Goal: Transaction & Acquisition: Purchase product/service

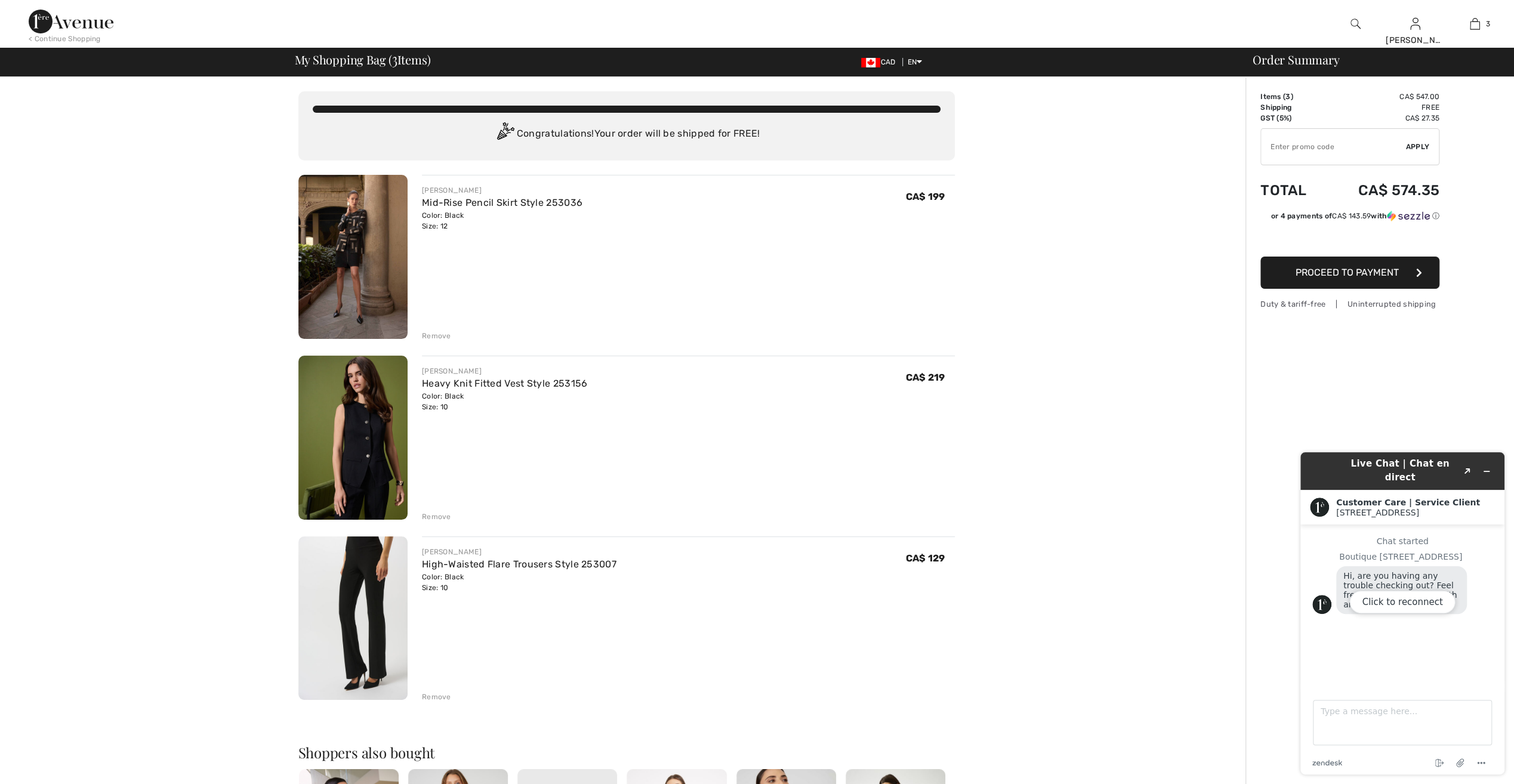
click at [1490, 464] on div "Click to reconnect" at bounding box center [1403, 614] width 204 height 322
click at [1488, 462] on div "Click to reconnect" at bounding box center [1403, 614] width 204 height 322
click at [1441, 408] on div "Order Summary Details Items ( 3 ) CA$ 547.00 Promo code CA$ 0.00 Shipping Free …" at bounding box center [1380, 639] width 269 height 1124
click at [1353, 267] on span "Proceed to Payment" at bounding box center [1347, 273] width 103 height 11
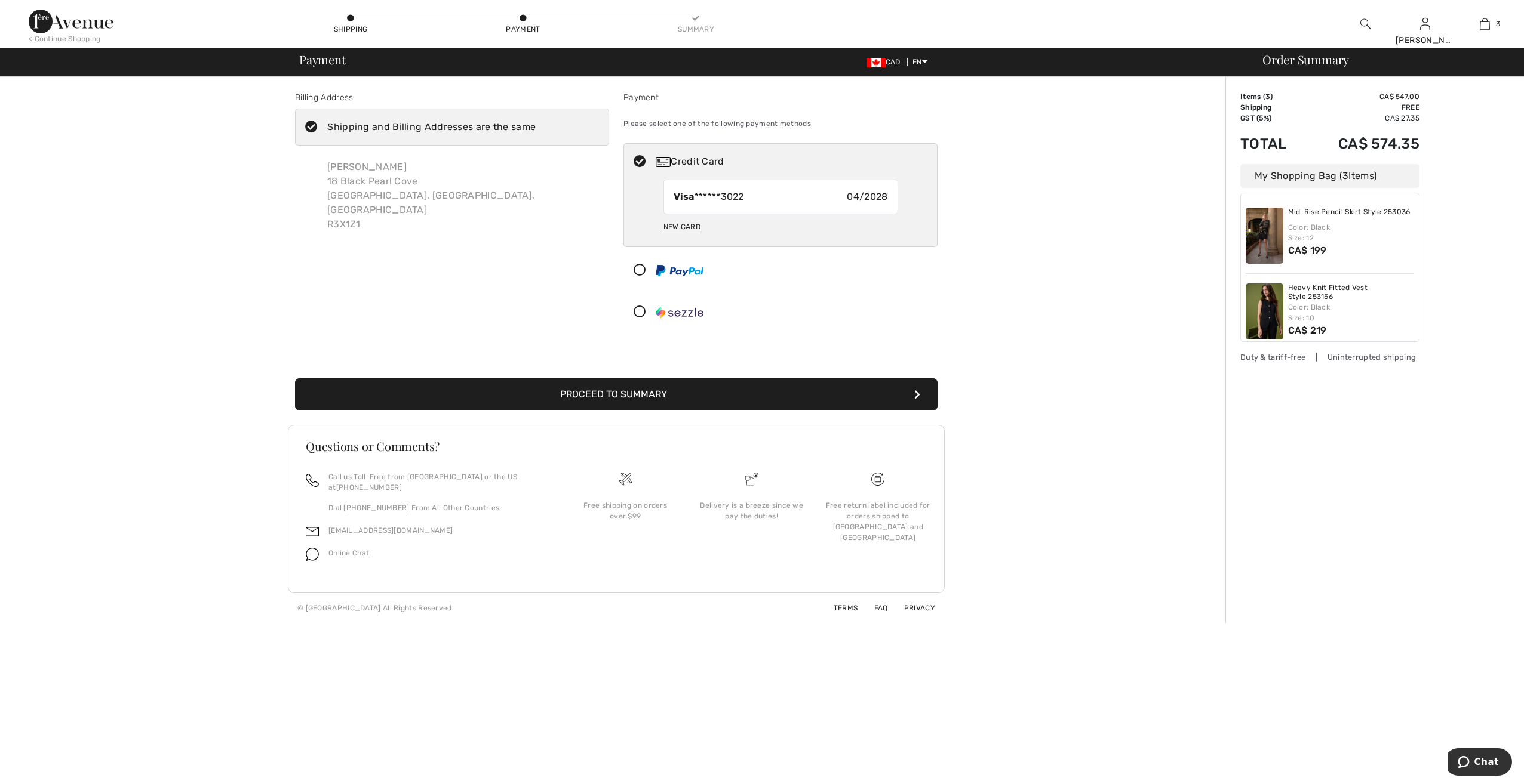
click at [675, 387] on button "Proceed to Summary" at bounding box center [616, 394] width 642 height 32
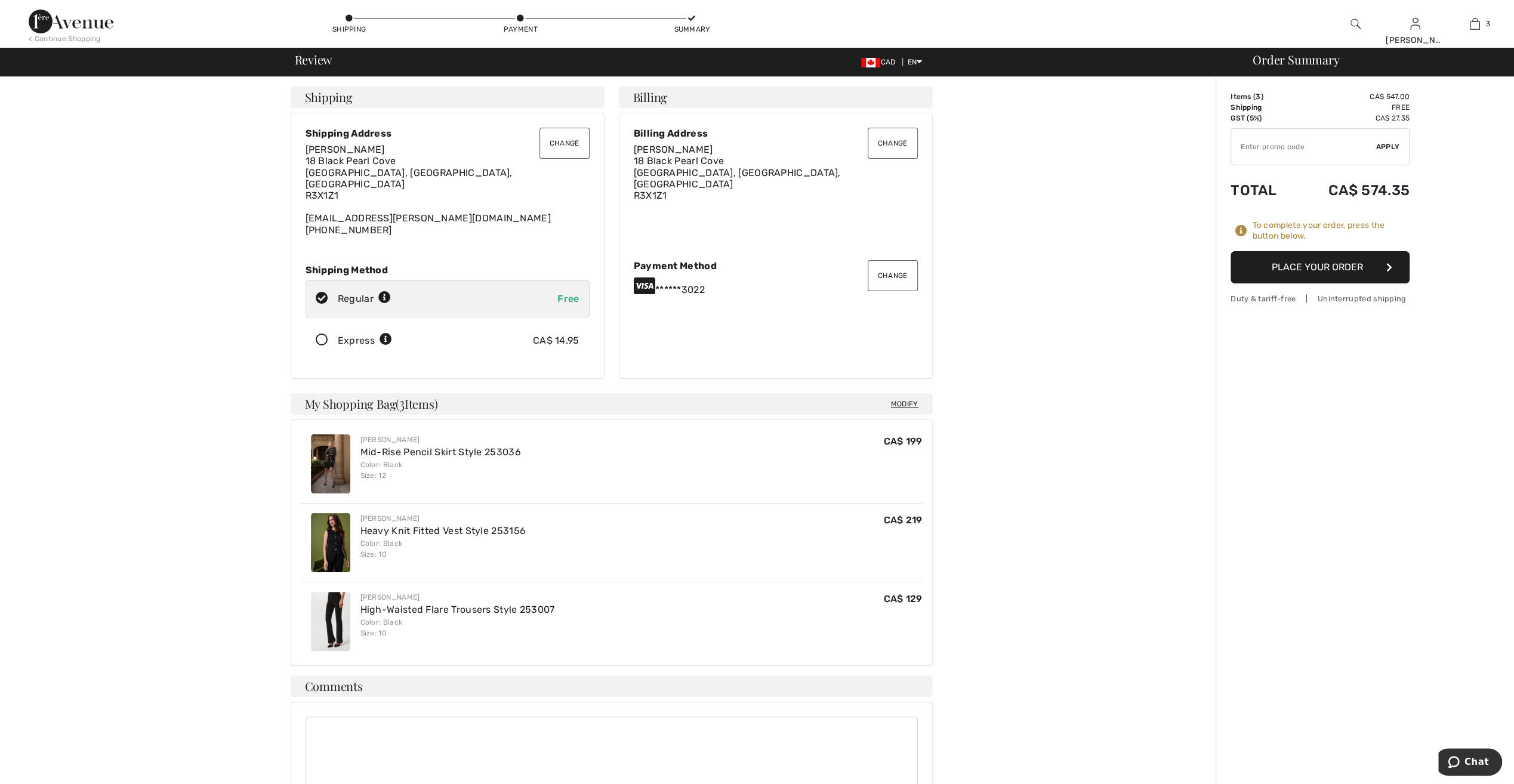
click at [1330, 264] on button "Place Your Order" at bounding box center [1320, 268] width 179 height 32
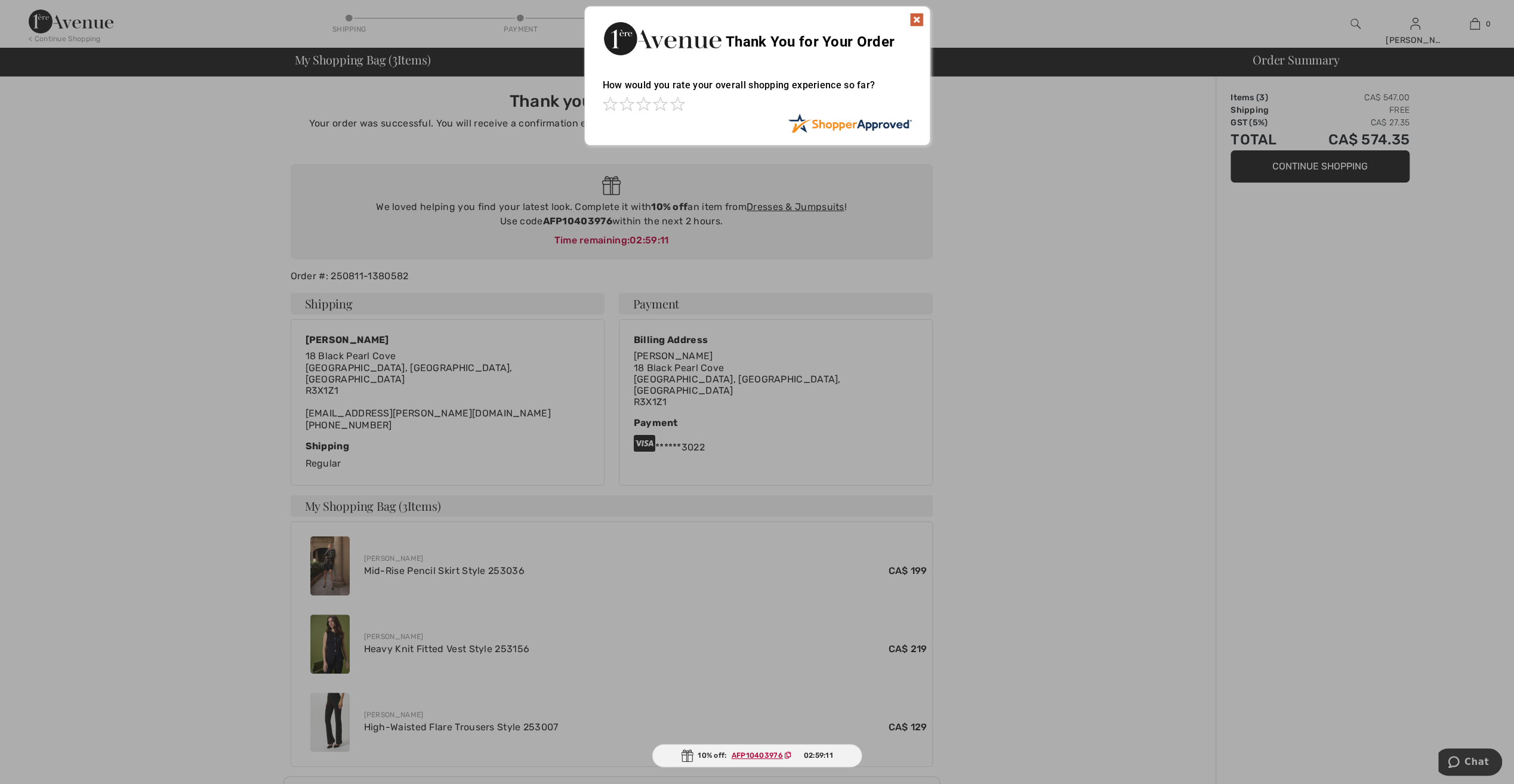
click at [914, 18] on img at bounding box center [917, 19] width 14 height 14
